Goal: Information Seeking & Learning: Find specific fact

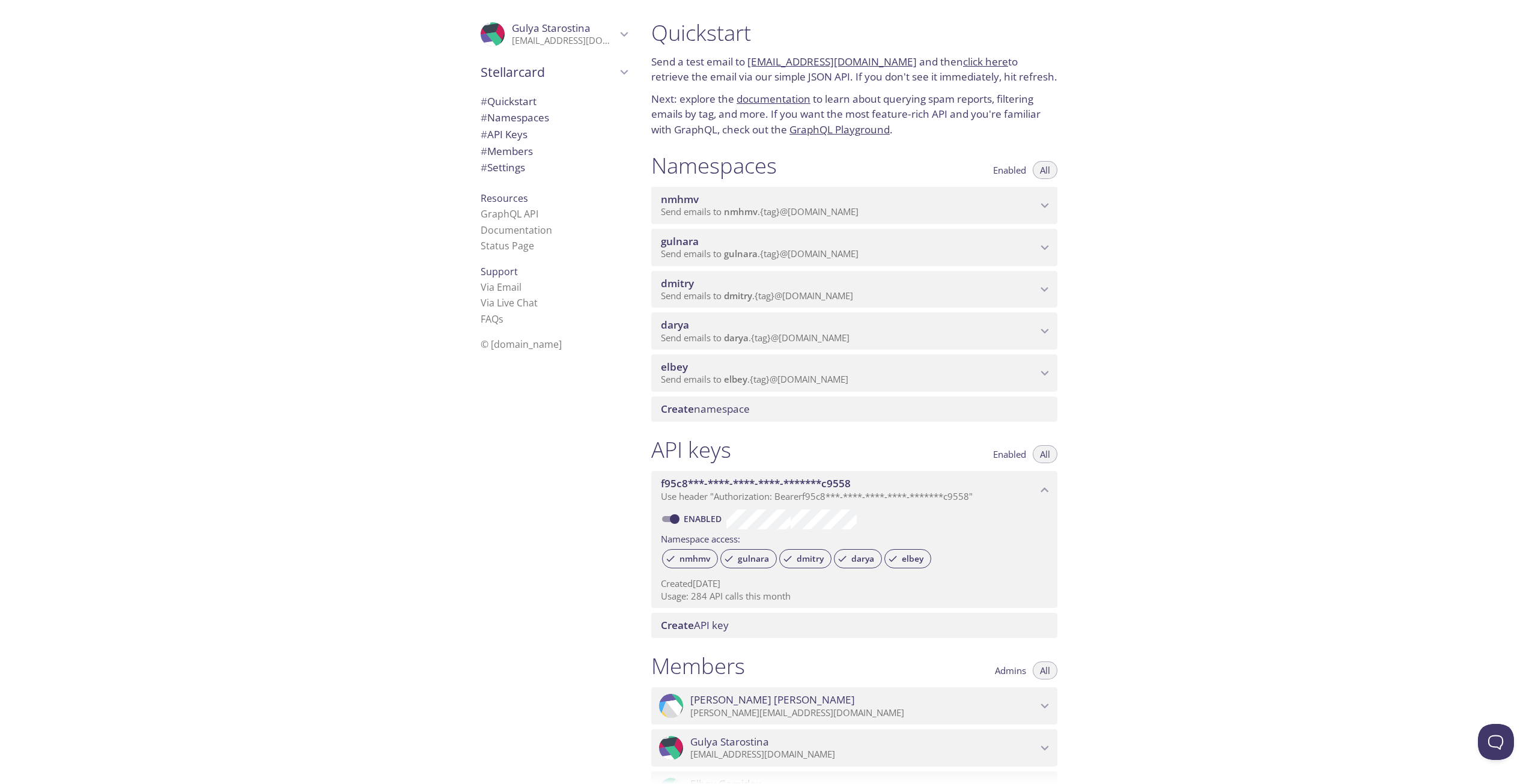
click at [868, 250] on p "Send emails to gulnara . {tag} @inbox.testmail.app" at bounding box center [848, 254] width 376 height 12
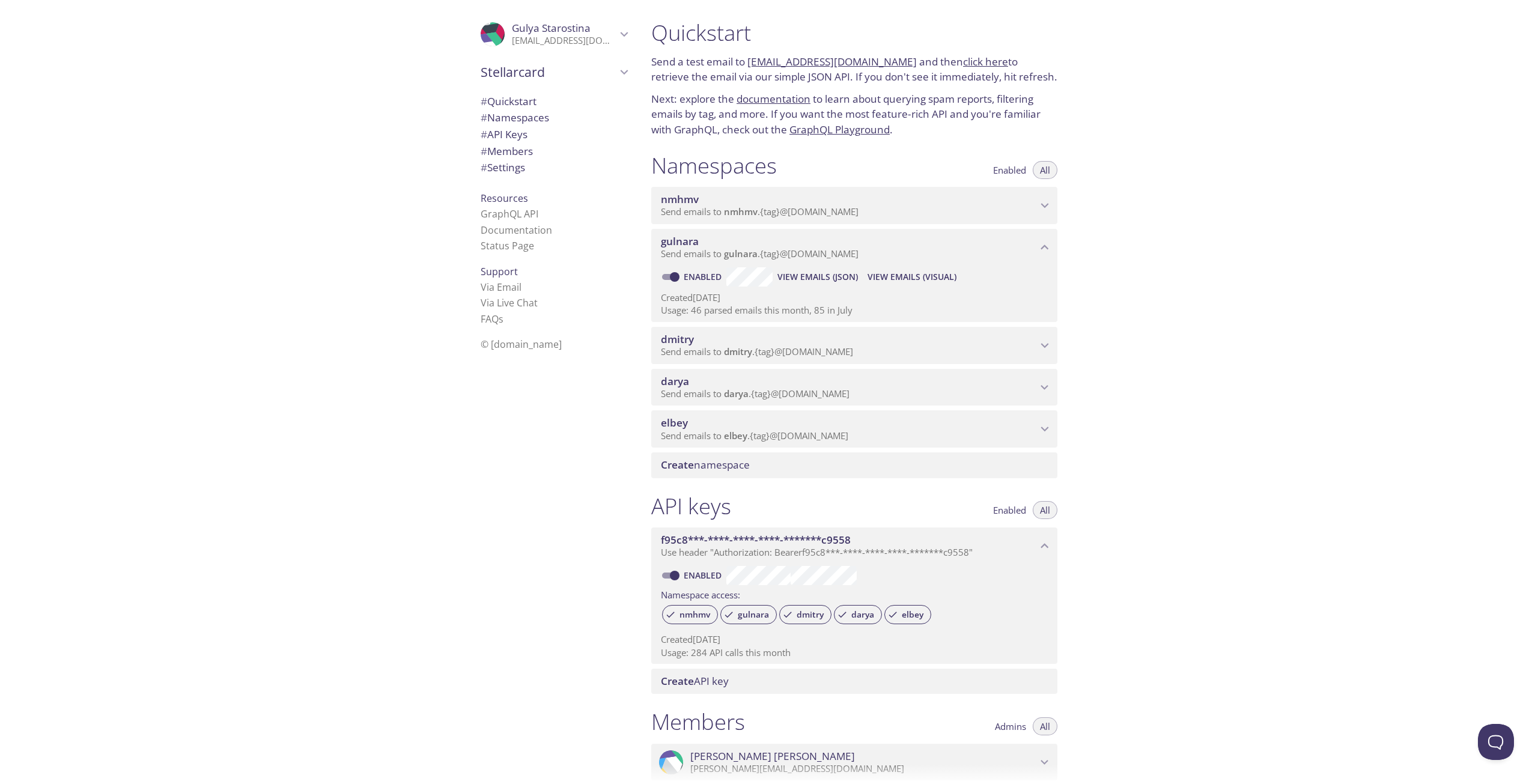
click at [880, 272] on span "View Emails (Visual)" at bounding box center [912, 276] width 89 height 14
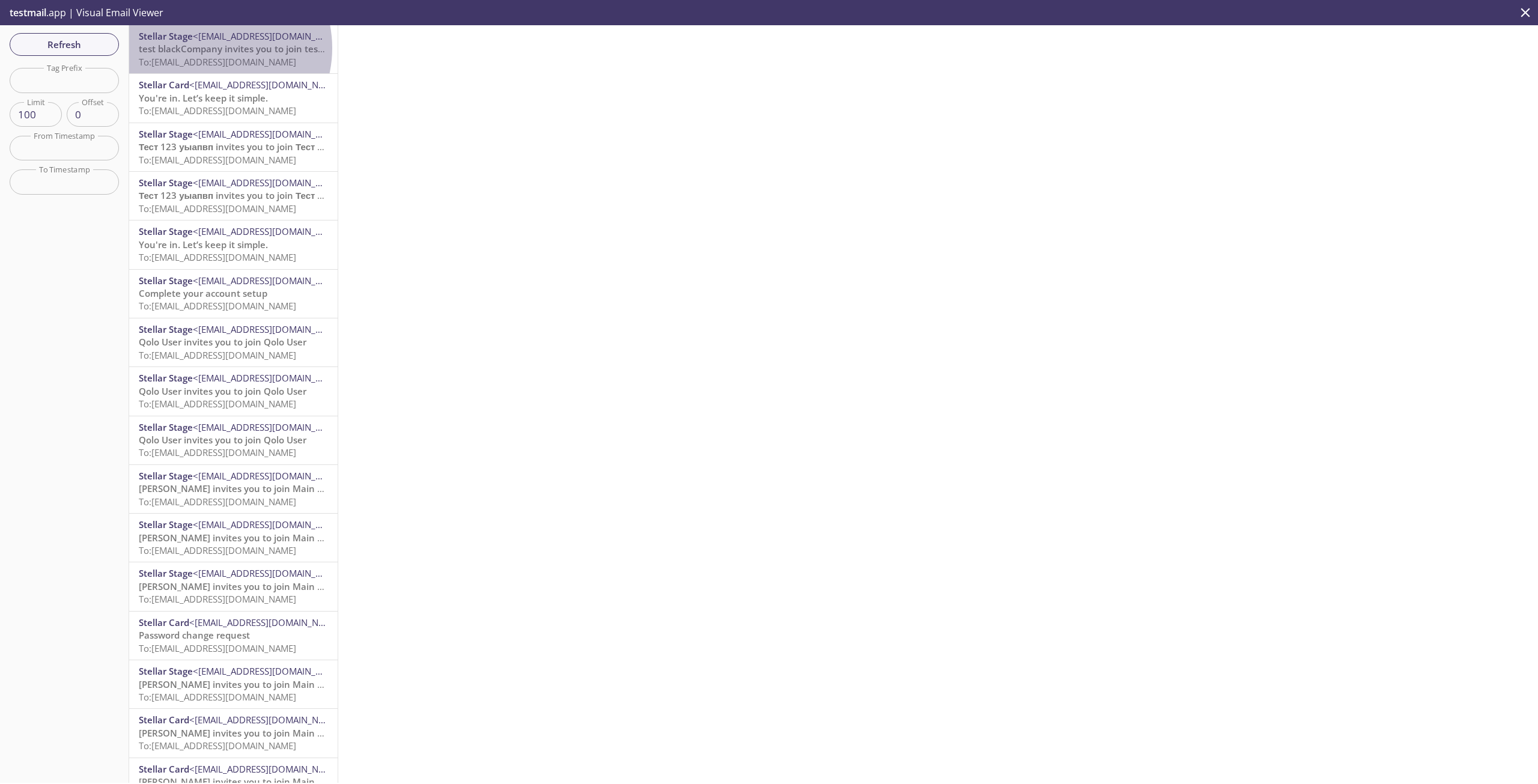
click at [213, 48] on span "test blackCompany invites you to join test dr" at bounding box center [235, 48] width 194 height 12
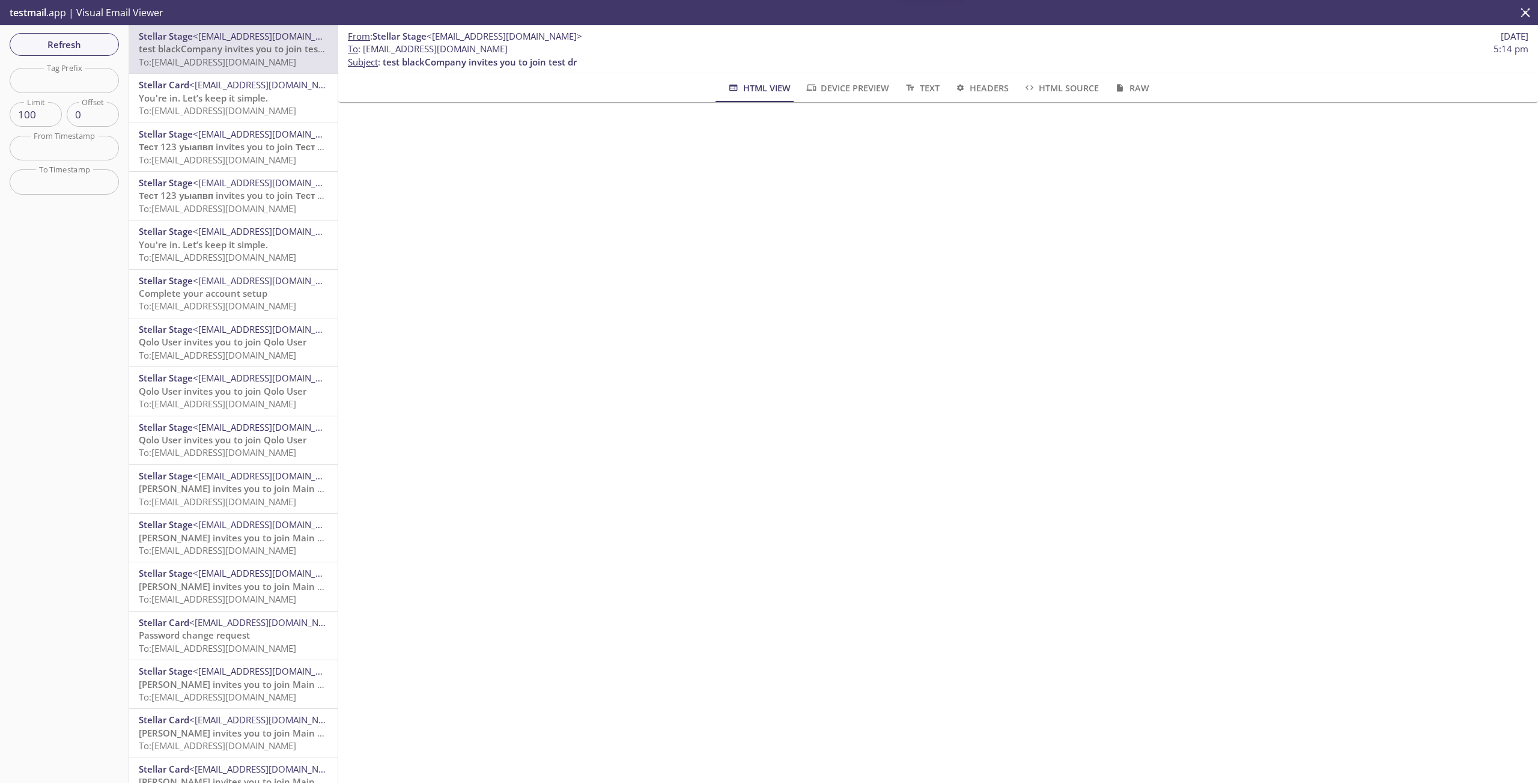
click at [444, 45] on span "To : gulnara.93@inbox.testmail.app" at bounding box center [427, 48] width 160 height 12
click at [489, 47] on span "To : gulnara.93@inbox.testmail.app" at bounding box center [427, 48] width 160 height 12
drag, startPoint x: 494, startPoint y: 50, endPoint x: 366, endPoint y: 49, distance: 128.0
click at [366, 49] on span "To : gulnara.93@inbox.testmail.app 5:14 pm" at bounding box center [937, 48] width 1180 height 12
copy span "[EMAIL_ADDRESS][DOMAIN_NAME]"
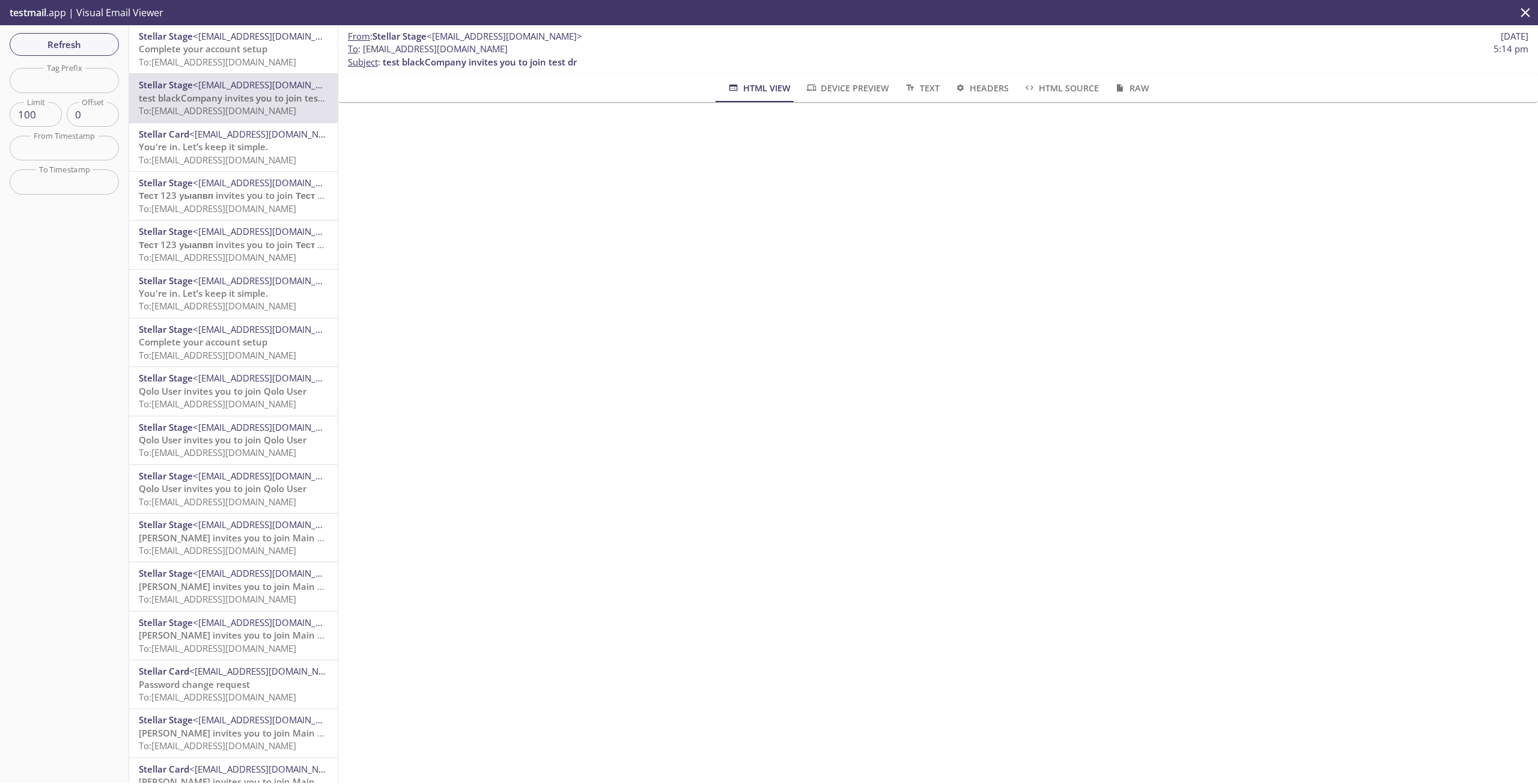
click at [231, 52] on span "Complete your account setup" at bounding box center [203, 48] width 128 height 12
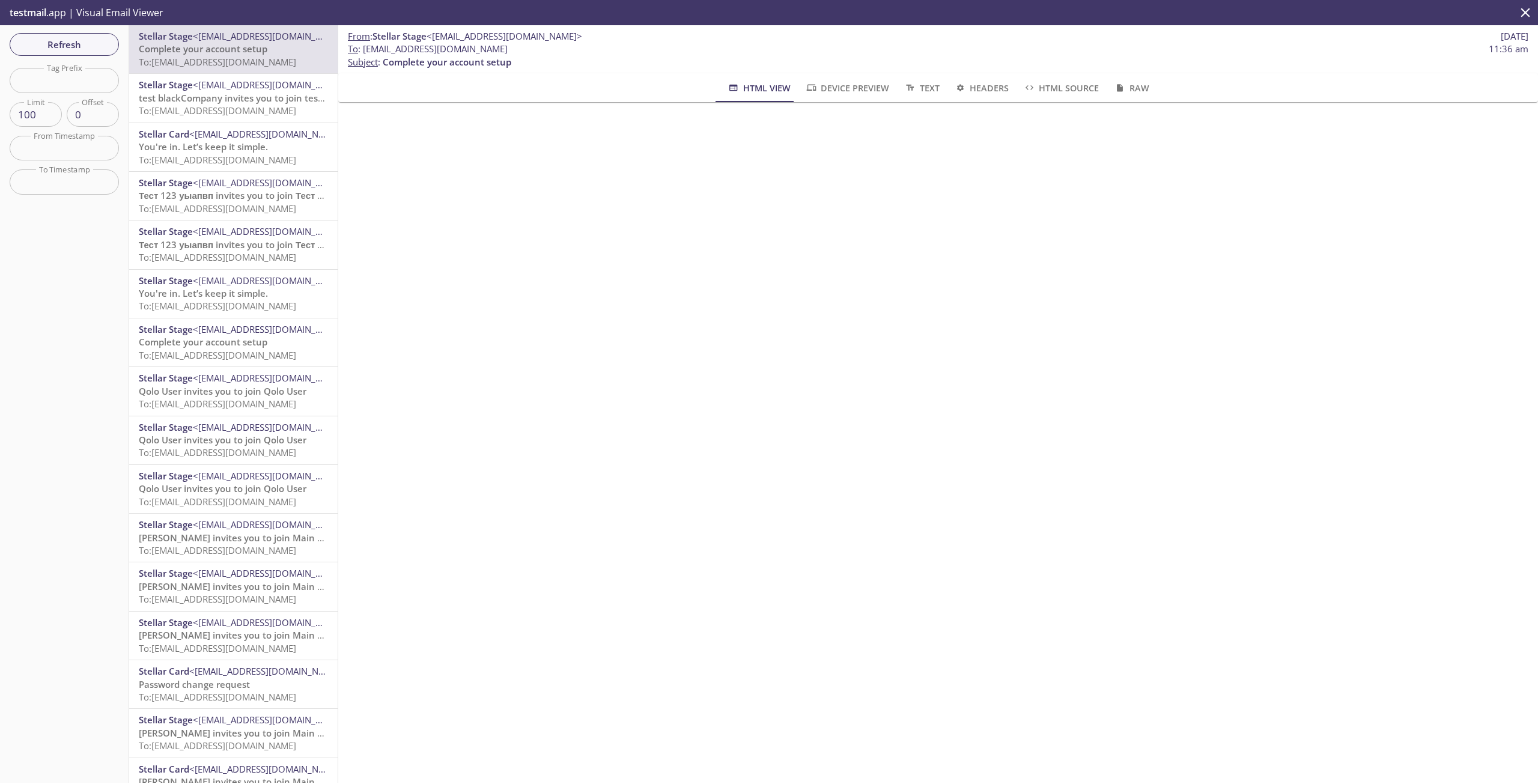
drag, startPoint x: 497, startPoint y: 45, endPoint x: 365, endPoint y: 50, distance: 132.1
click at [365, 50] on span "To : [EMAIL_ADDRESS][DOMAIN_NAME] 11:36 am" at bounding box center [937, 48] width 1180 height 12
copy span "[EMAIL_ADDRESS][DOMAIN_NAME]"
